Goal: Find specific page/section

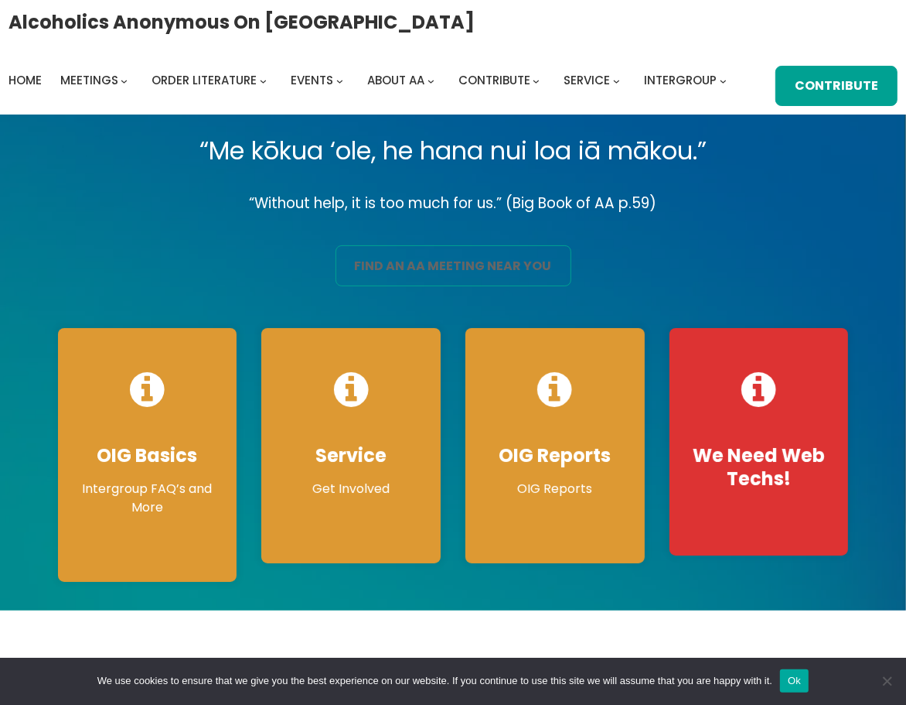
click at [450, 268] on link "find an aa meeting near you" at bounding box center [454, 265] width 236 height 40
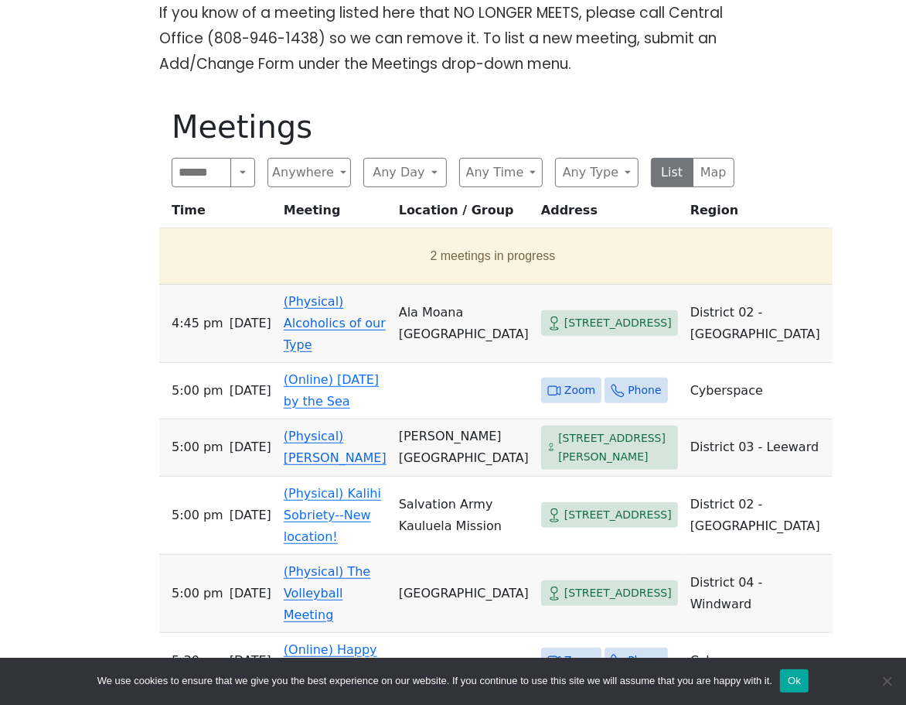
scroll to position [429, 0]
click at [429, 251] on button "2 meetings in progress" at bounding box center [493, 255] width 655 height 43
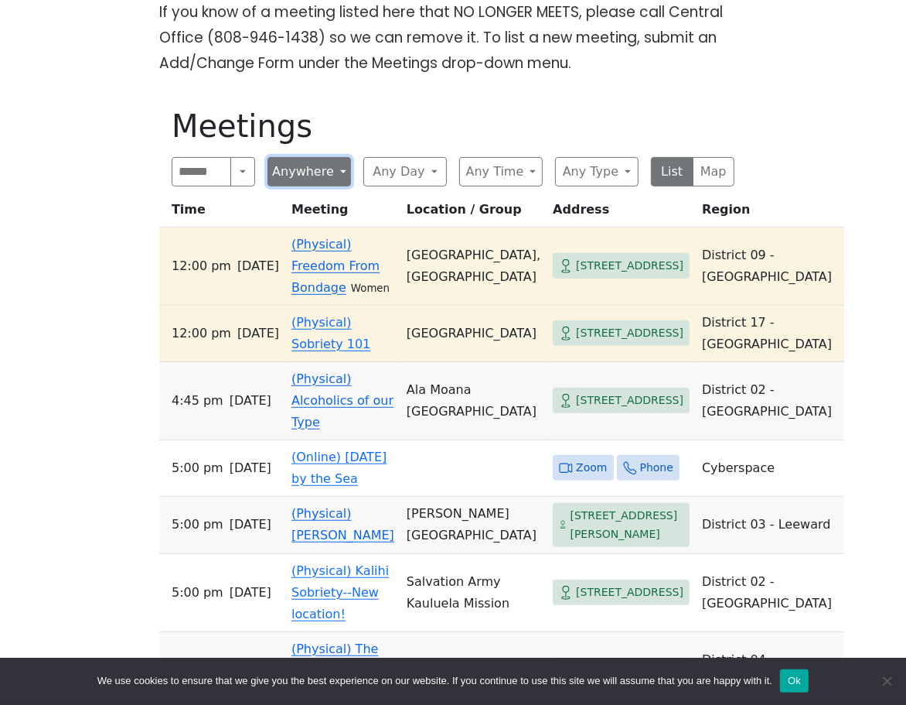
click at [340, 175] on button "Anywhere" at bounding box center [310, 171] width 84 height 29
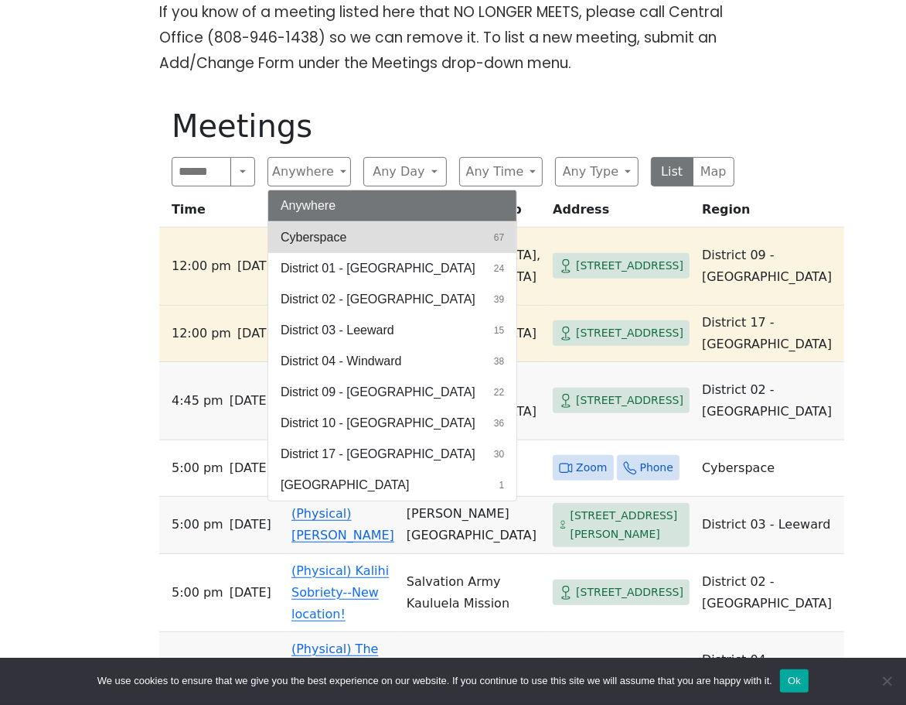
click at [326, 230] on span "Cyberspace" at bounding box center [314, 237] width 66 height 19
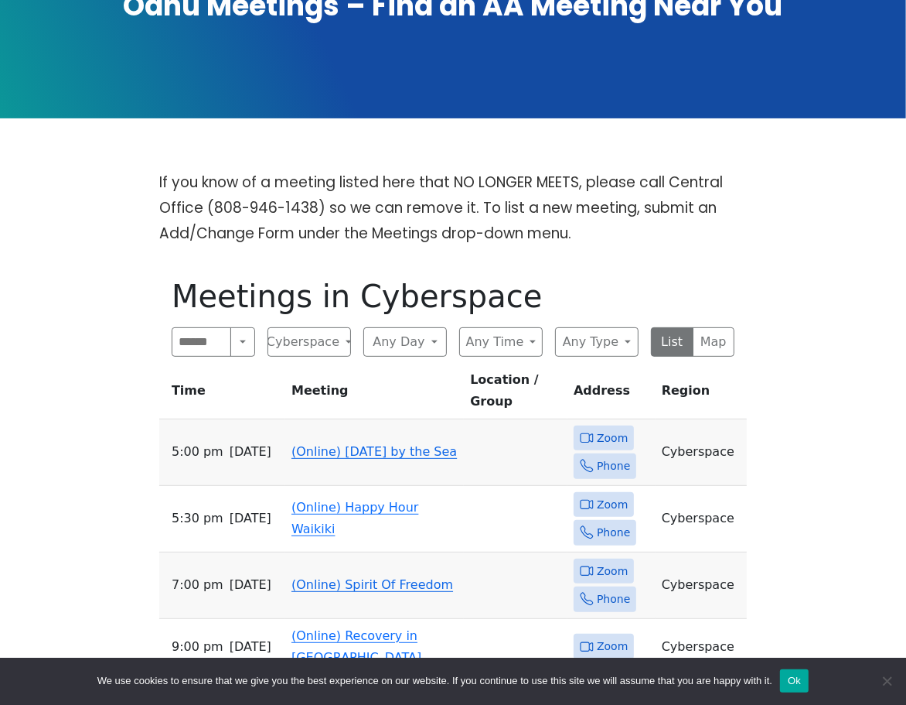
scroll to position [258, 0]
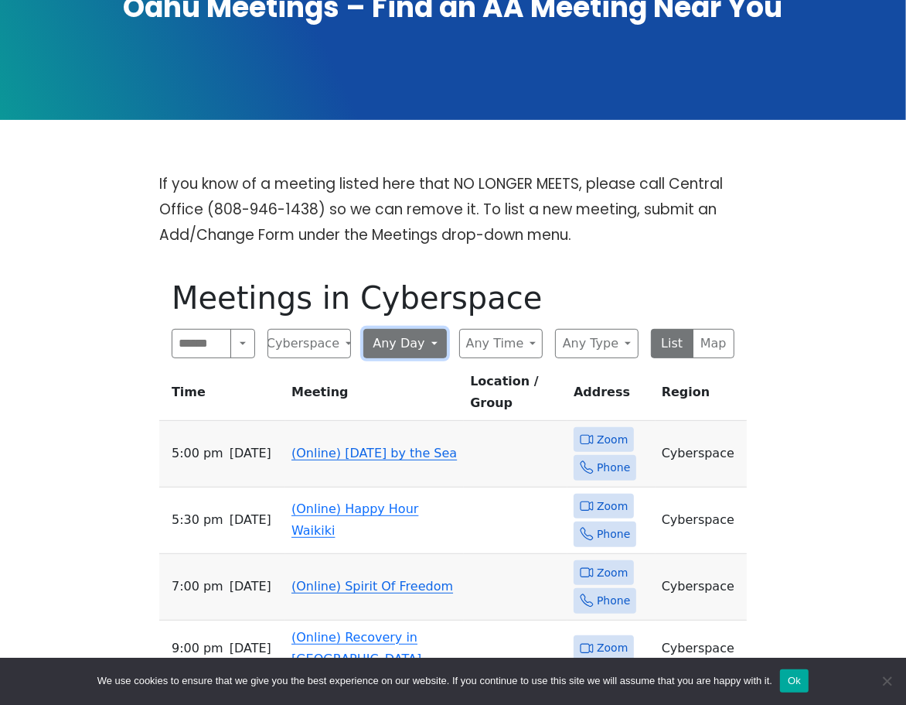
click at [419, 343] on button "Any Day" at bounding box center [405, 343] width 84 height 29
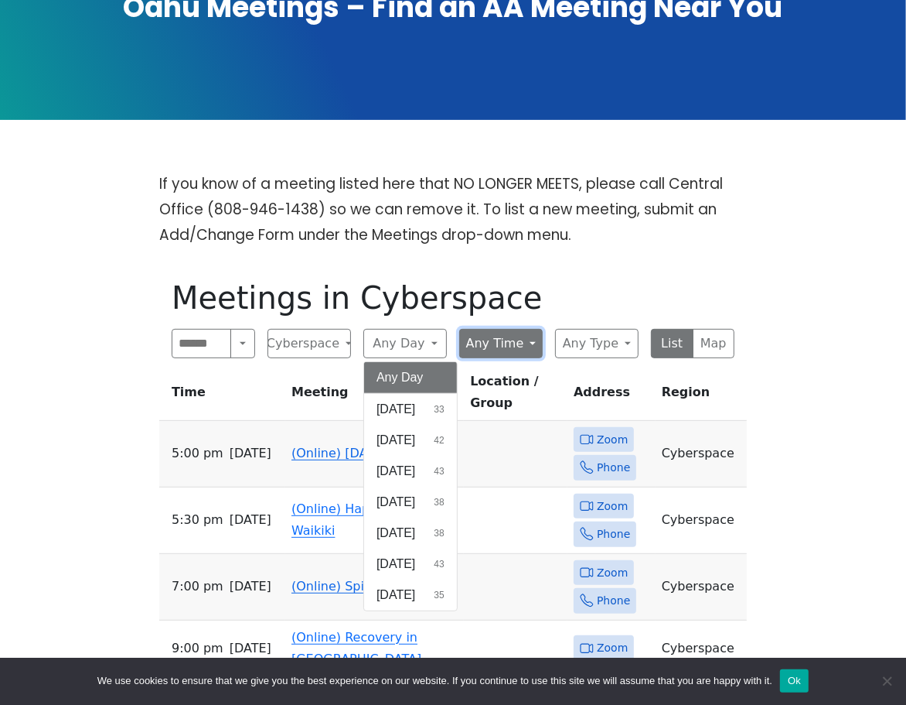
click at [507, 342] on button "Any Time" at bounding box center [501, 343] width 84 height 29
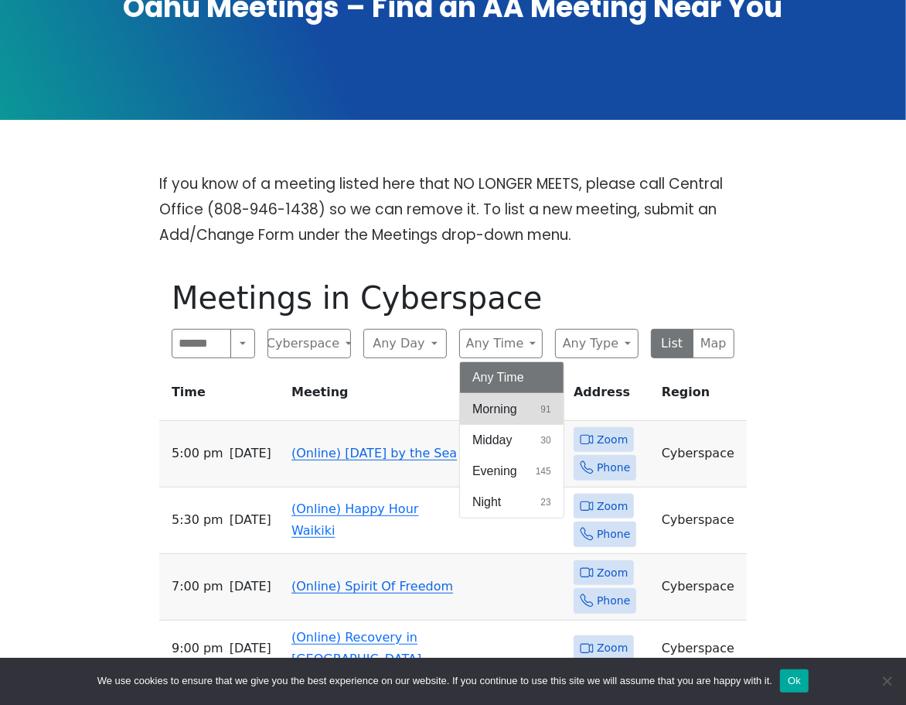
click at [509, 411] on span "Morning" at bounding box center [495, 409] width 45 height 19
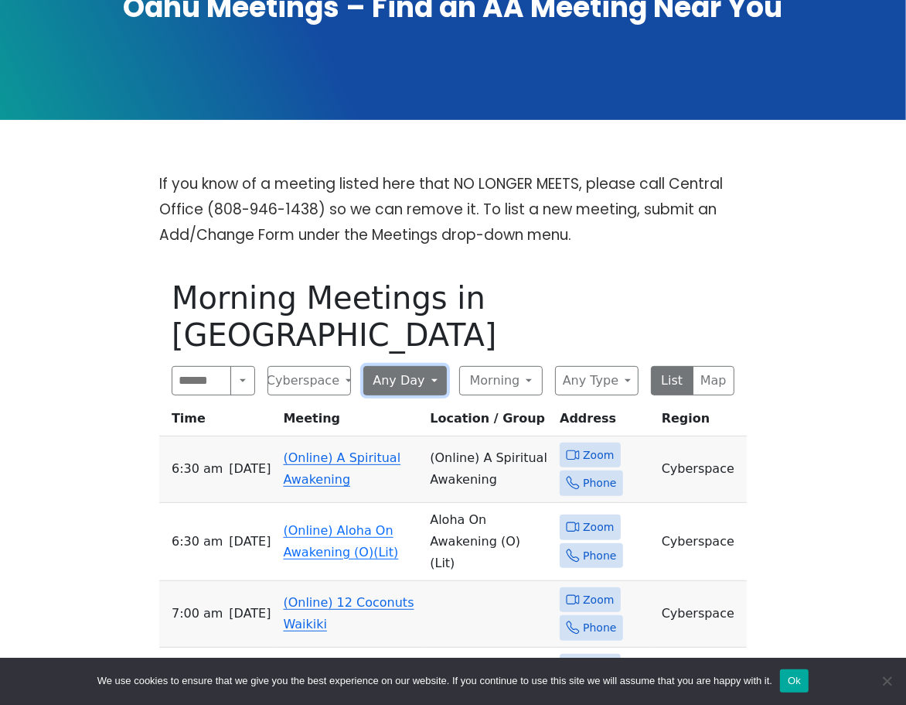
click at [406, 366] on button "Any Day" at bounding box center [405, 380] width 84 height 29
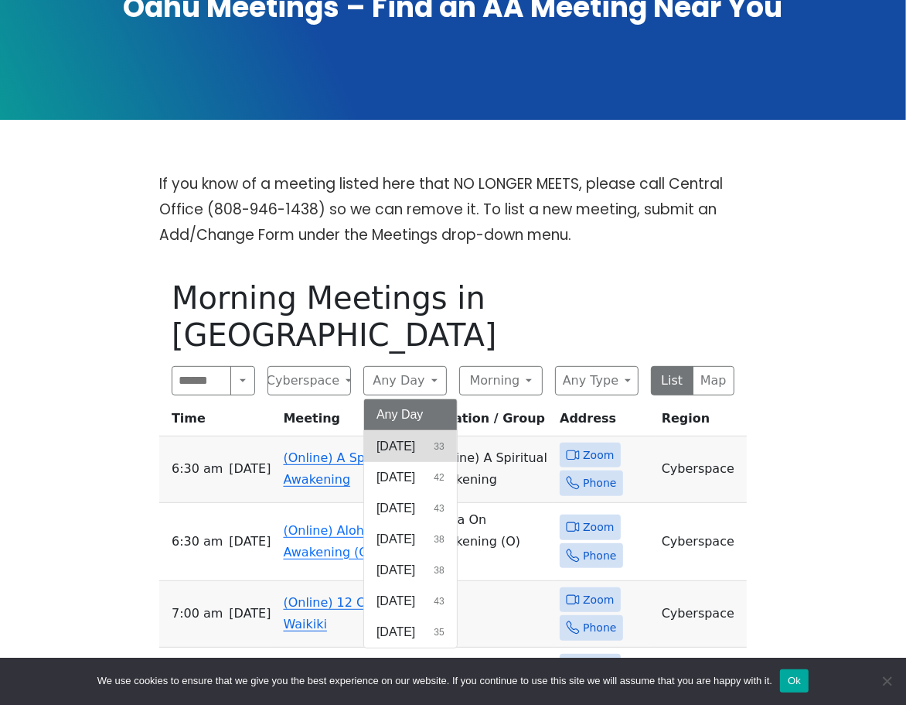
click at [393, 437] on span "Sunday" at bounding box center [396, 446] width 39 height 19
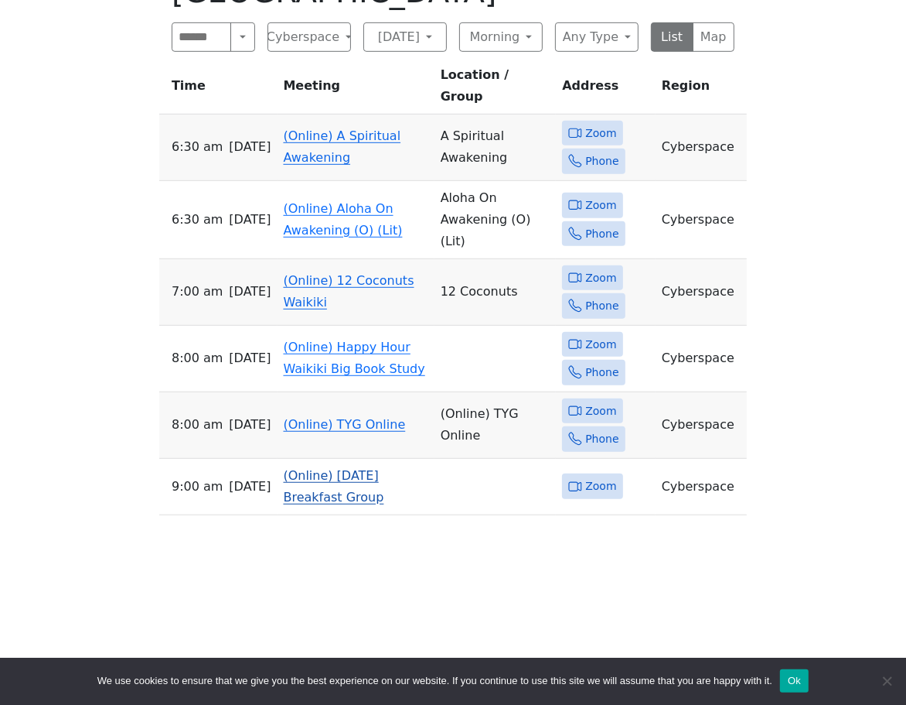
scroll to position [515, 0]
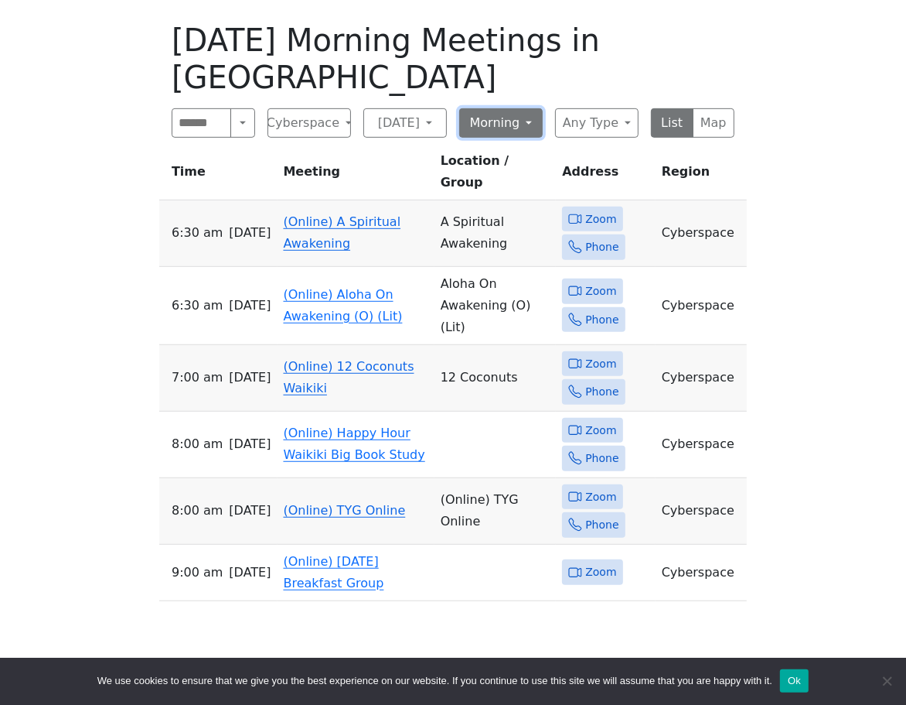
click at [534, 108] on button "Morning" at bounding box center [501, 122] width 84 height 29
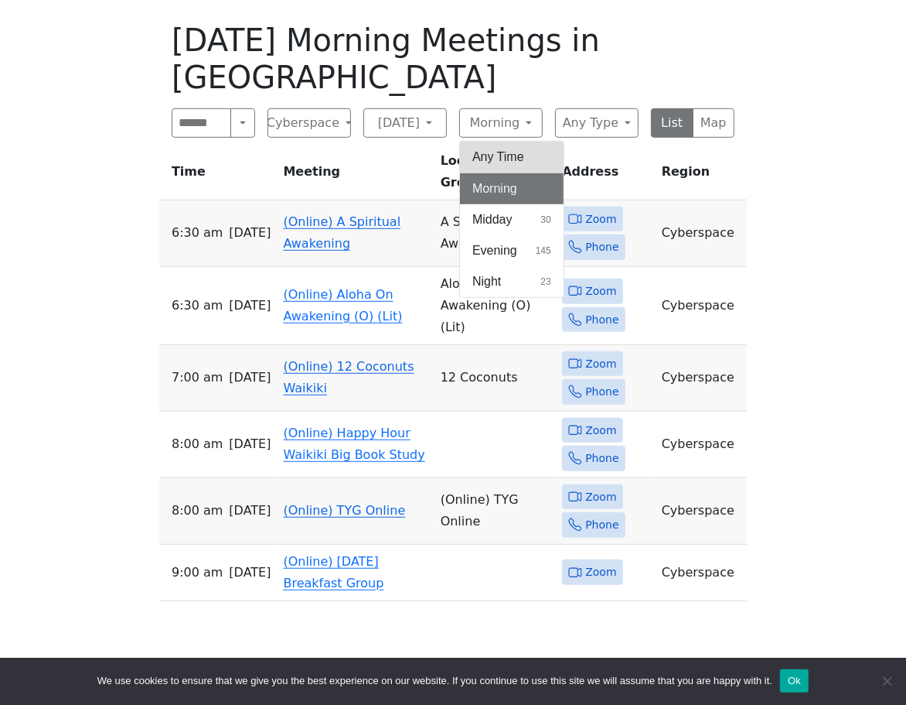
click at [509, 142] on button "Any Time" at bounding box center [512, 157] width 104 height 31
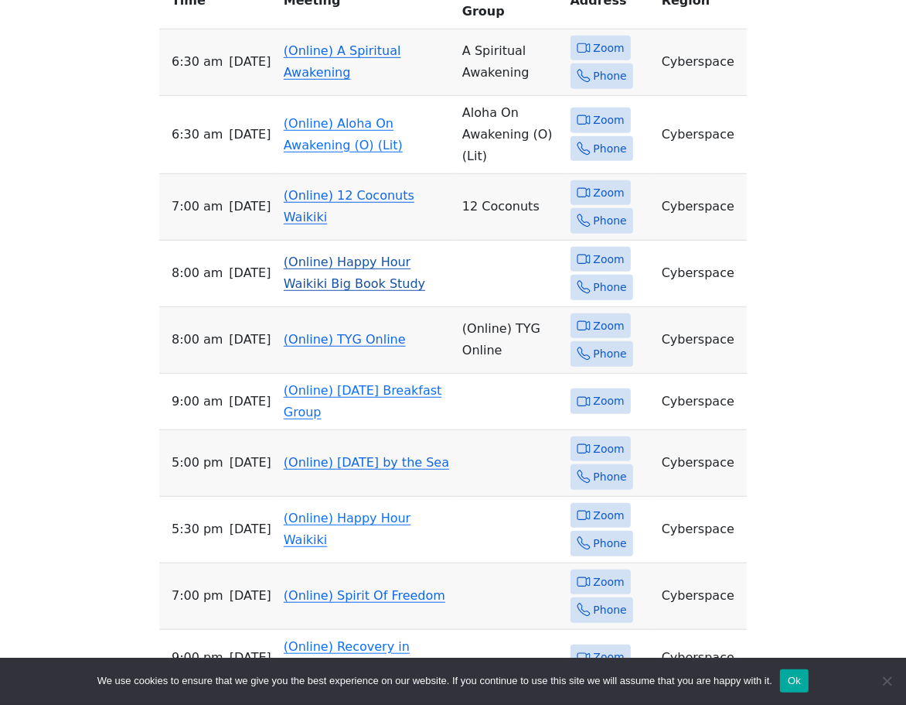
scroll to position [687, 0]
